Goal: Task Accomplishment & Management: Manage account settings

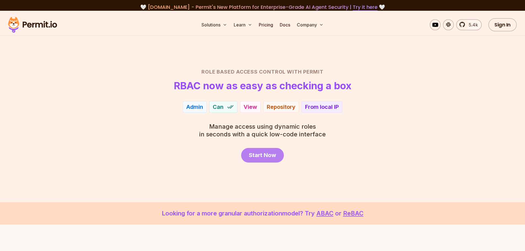
click at [270, 156] on span "Start Now" at bounding box center [262, 155] width 27 height 8
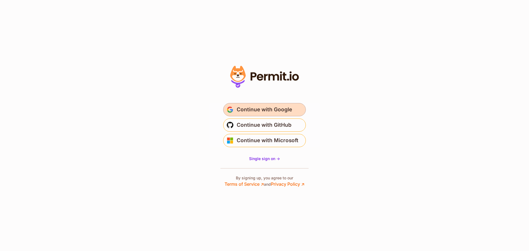
click at [255, 109] on span "Continue with Google" at bounding box center [264, 109] width 55 height 9
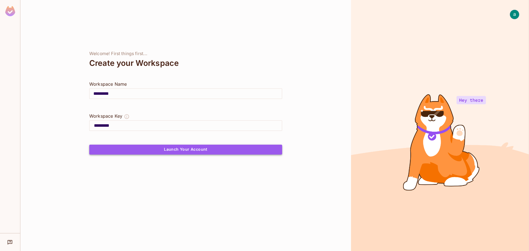
click at [187, 150] on button "Launch Your Account" at bounding box center [185, 150] width 193 height 10
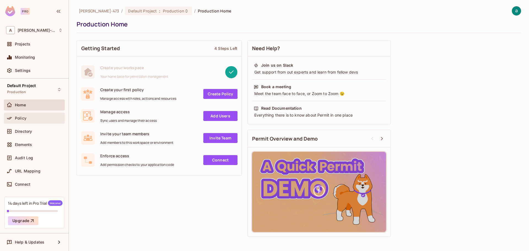
click at [39, 118] on div "Policy" at bounding box center [39, 118] width 48 height 4
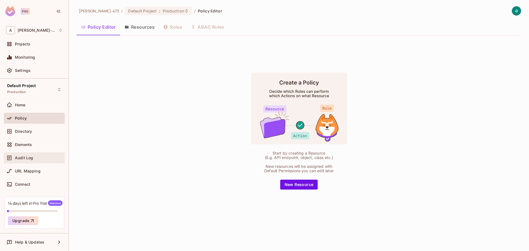
click at [29, 158] on span "Audit Log" at bounding box center [24, 158] width 18 height 4
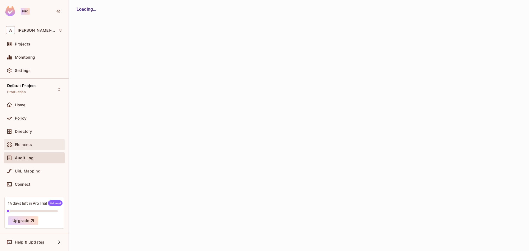
click at [27, 142] on span "Elements" at bounding box center [23, 144] width 17 height 4
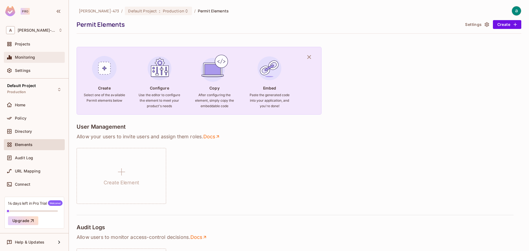
click at [26, 54] on div "Monitoring" at bounding box center [34, 57] width 56 height 7
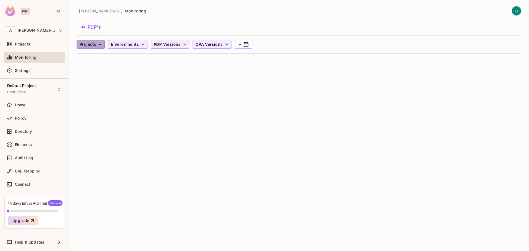
click at [88, 44] on span "Projects" at bounding box center [88, 44] width 17 height 7
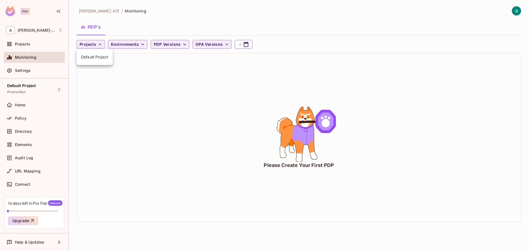
click at [93, 56] on span "Default Project" at bounding box center [94, 56] width 27 height 5
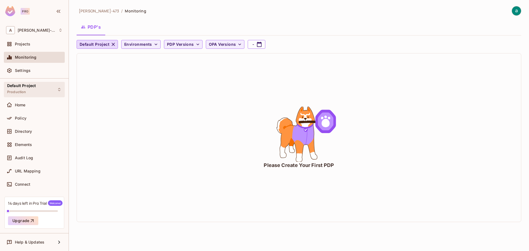
click at [21, 86] on span "Default Project" at bounding box center [21, 85] width 29 height 4
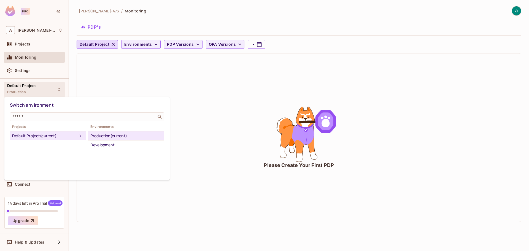
click at [110, 134] on div "Production (current)" at bounding box center [126, 136] width 72 height 7
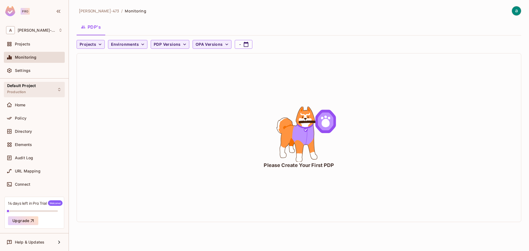
click at [13, 89] on div "Default Project Production" at bounding box center [21, 89] width 29 height 12
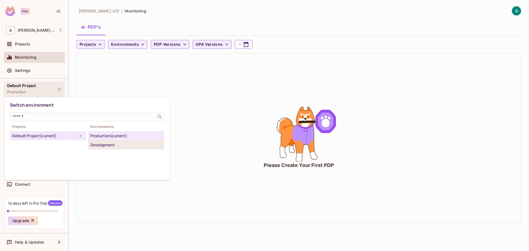
click at [106, 143] on div "Development" at bounding box center [126, 145] width 72 height 7
